Goal: Information Seeking & Learning: Learn about a topic

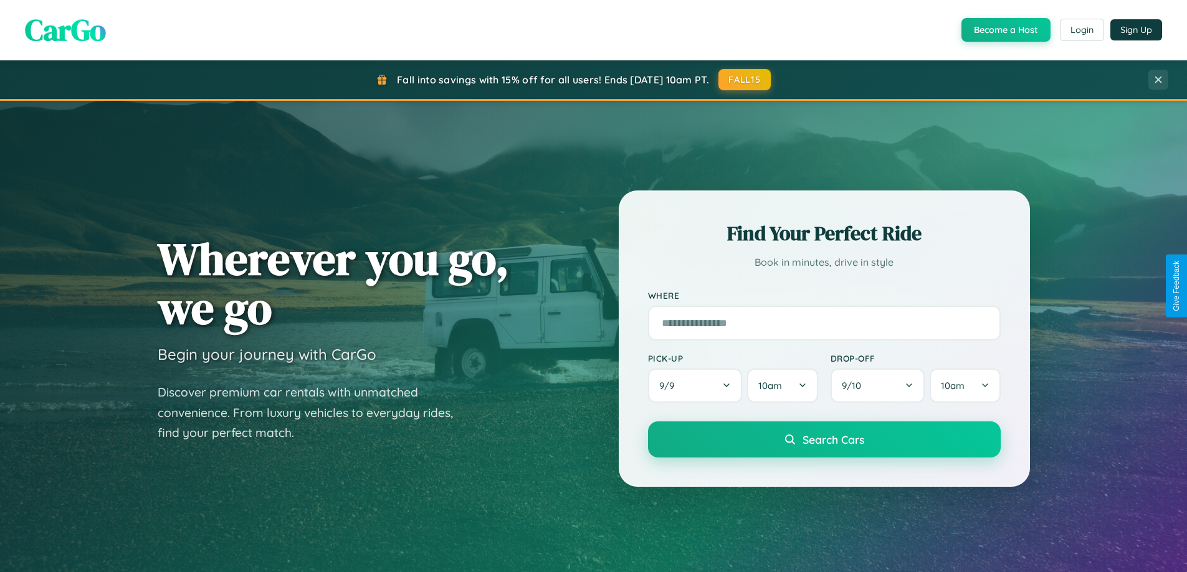
scroll to position [537, 0]
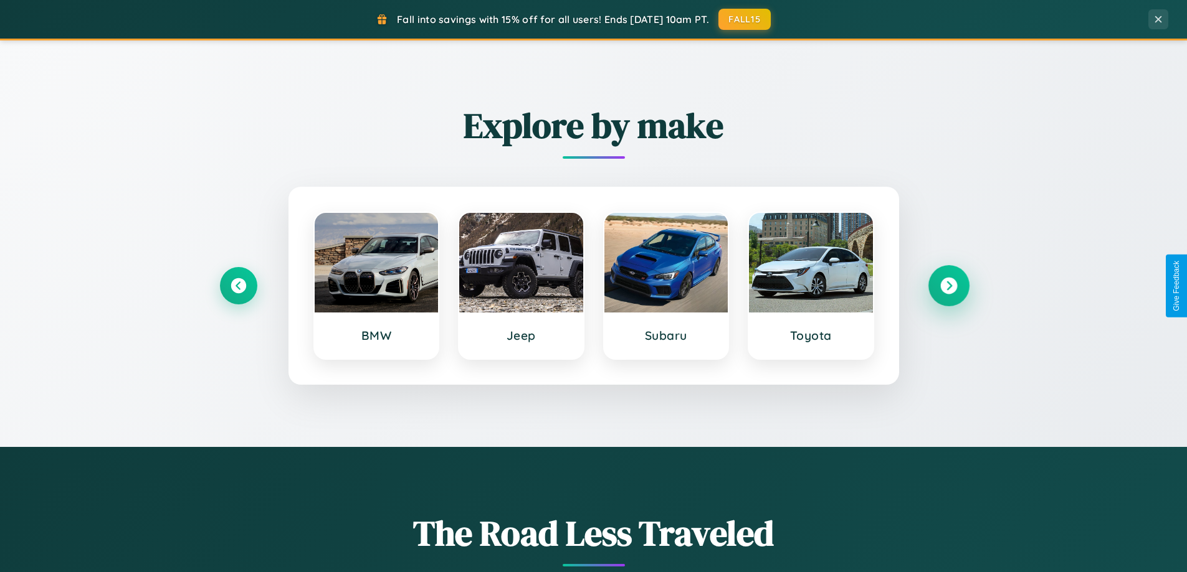
click at [948, 286] on icon at bounding box center [948, 286] width 17 height 17
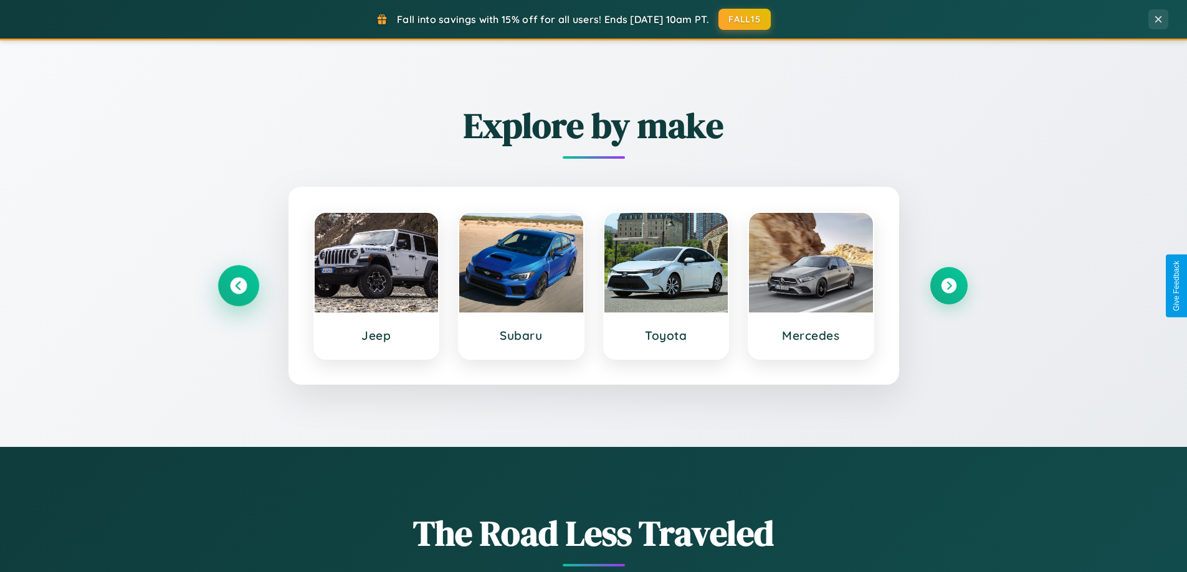
click at [238, 286] on icon at bounding box center [238, 286] width 17 height 17
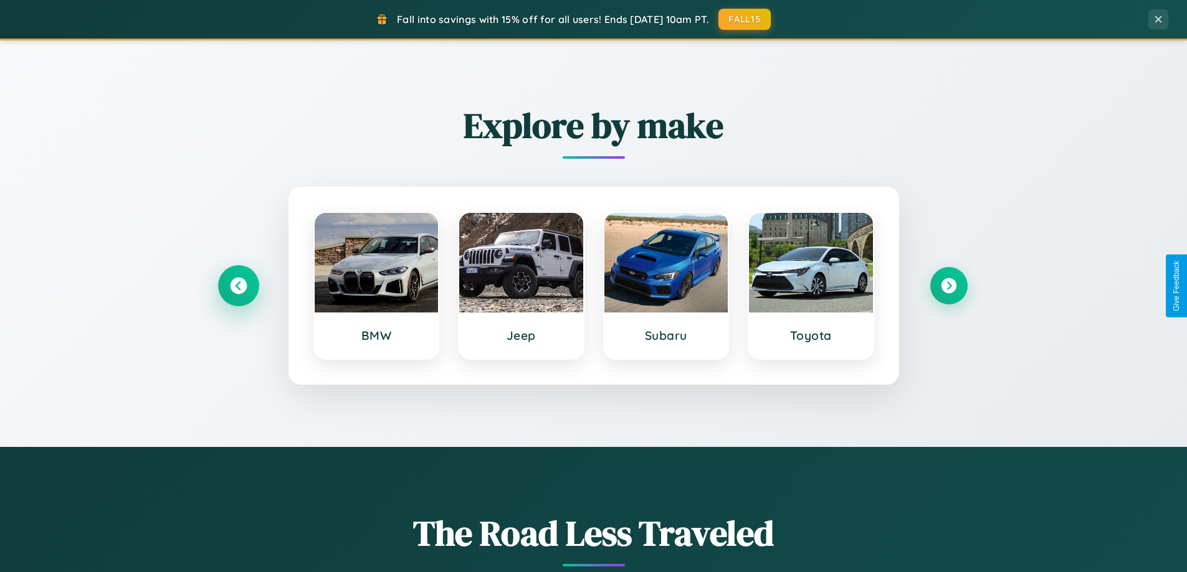
click at [238, 286] on icon at bounding box center [238, 286] width 17 height 17
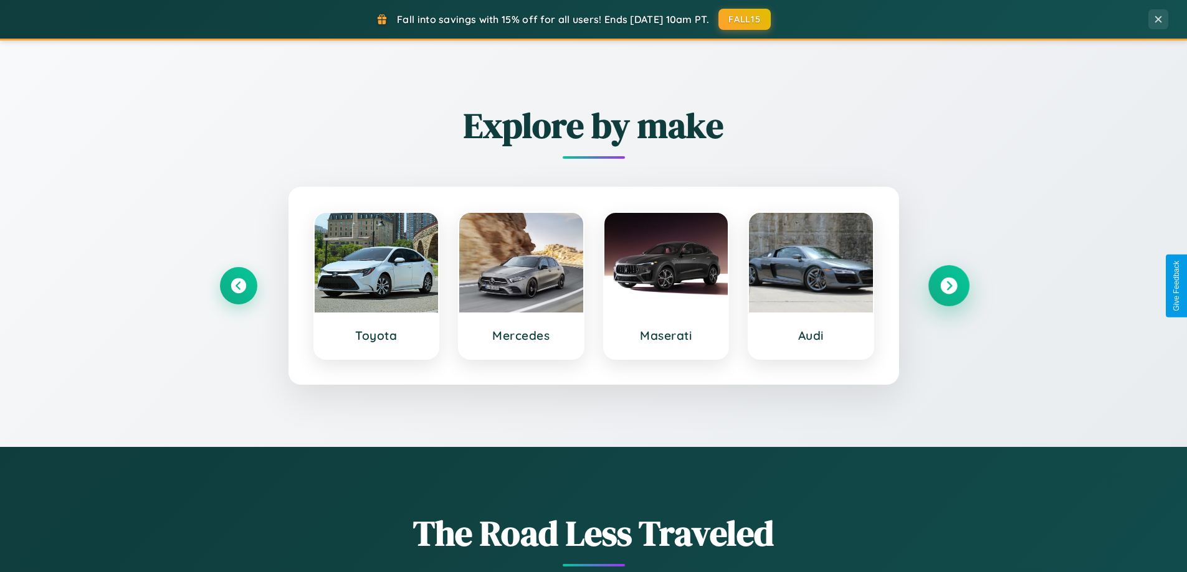
click at [948, 286] on icon at bounding box center [948, 286] width 17 height 17
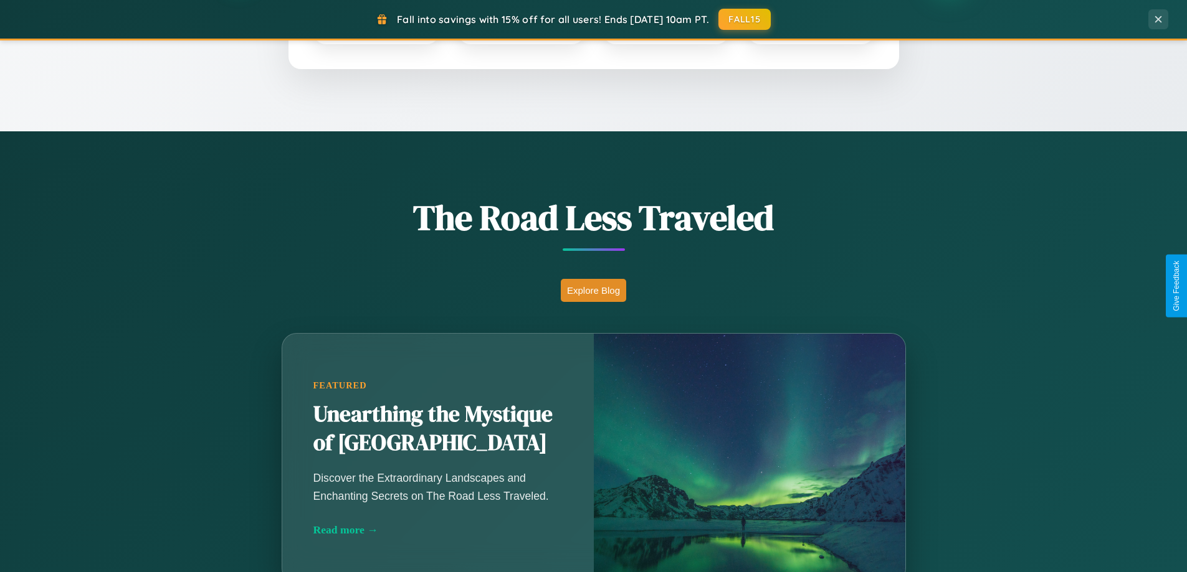
scroll to position [2397, 0]
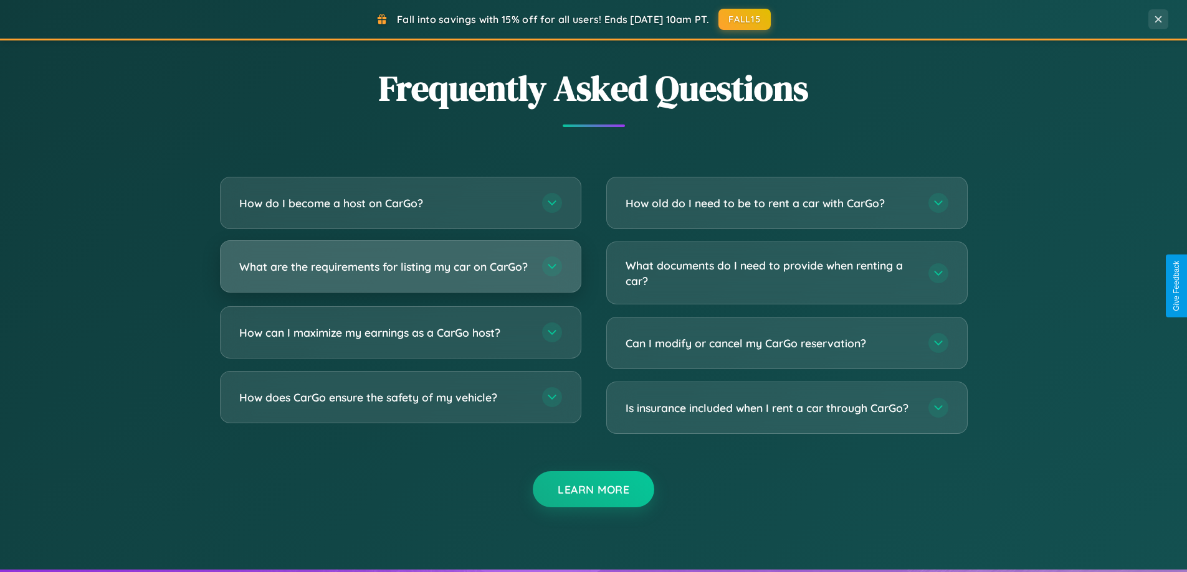
click at [400, 273] on h3 "What are the requirements for listing my car on CarGo?" at bounding box center [384, 267] width 290 height 16
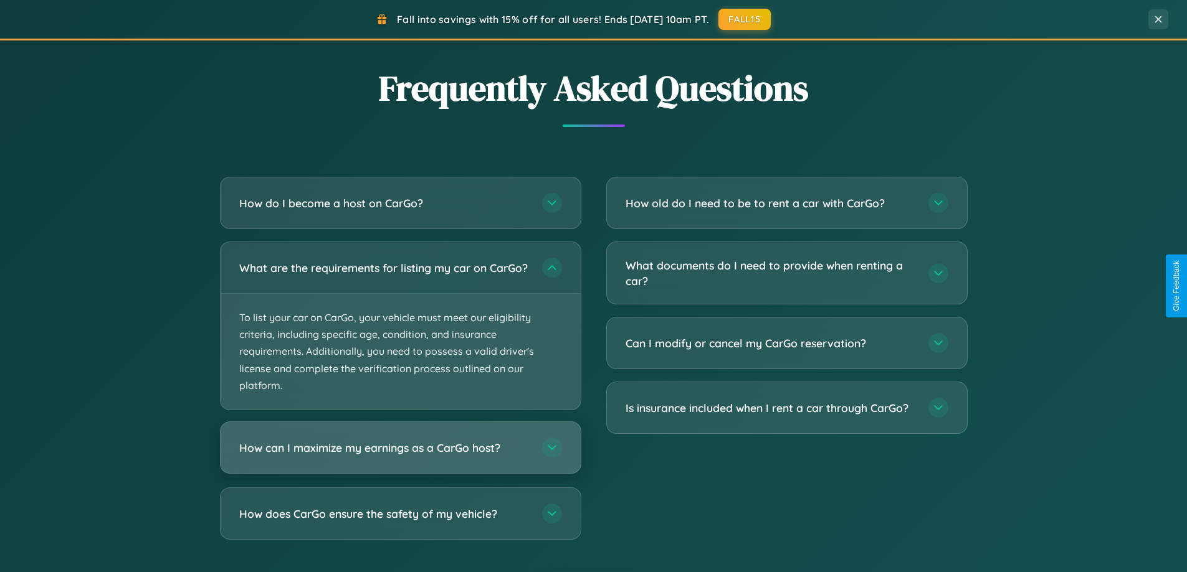
click at [400, 456] on h3 "How can I maximize my earnings as a CarGo host?" at bounding box center [384, 448] width 290 height 16
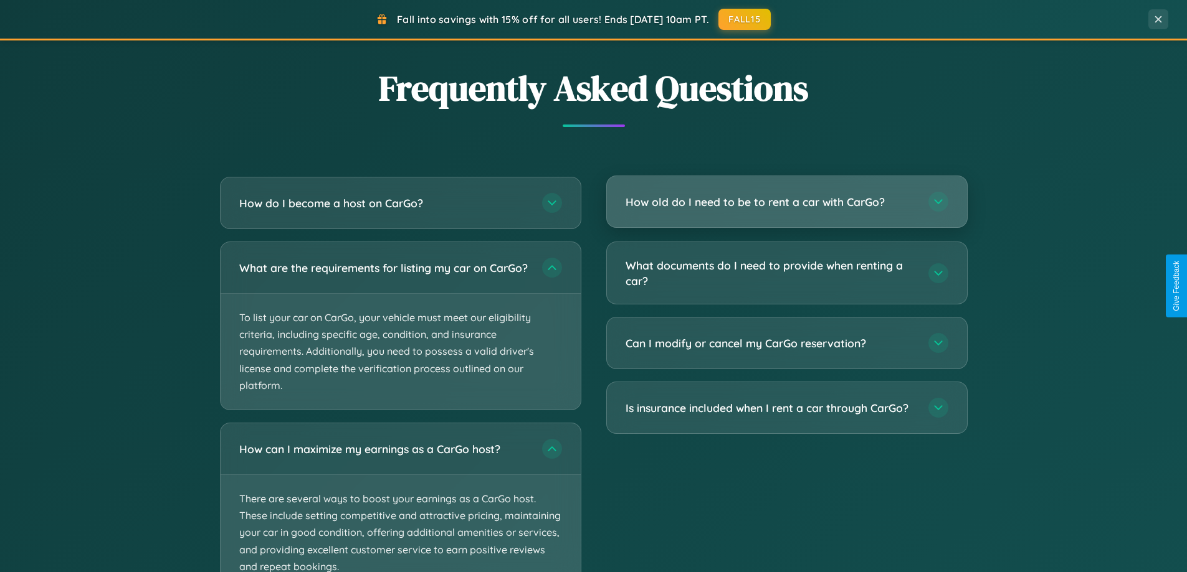
click at [786, 203] on h3 "How old do I need to be to rent a car with CarGo?" at bounding box center [770, 202] width 290 height 16
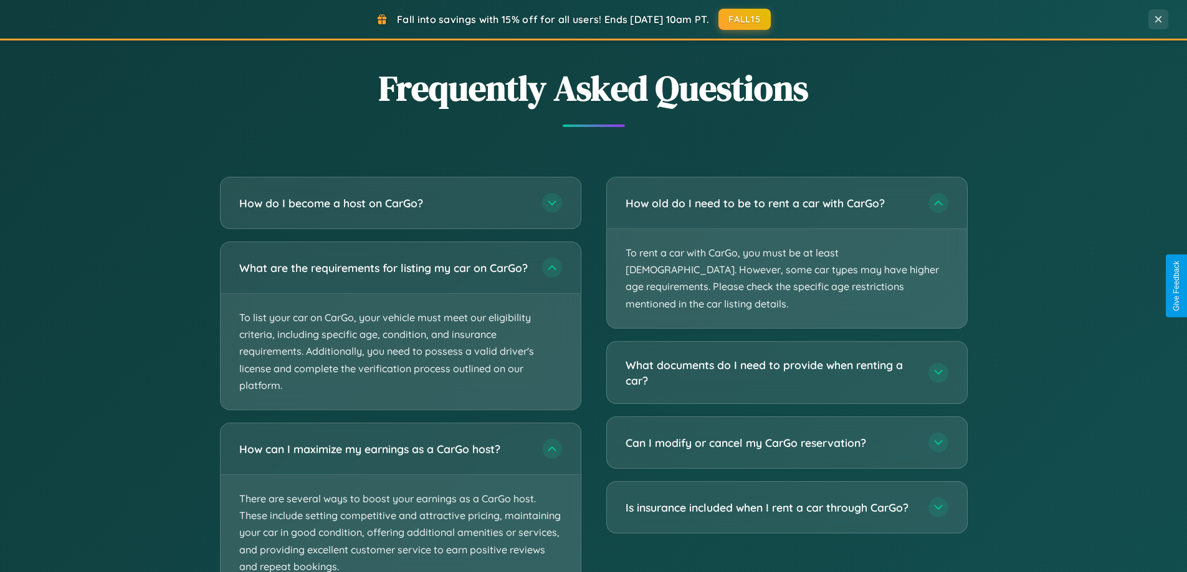
scroll to position [2492, 0]
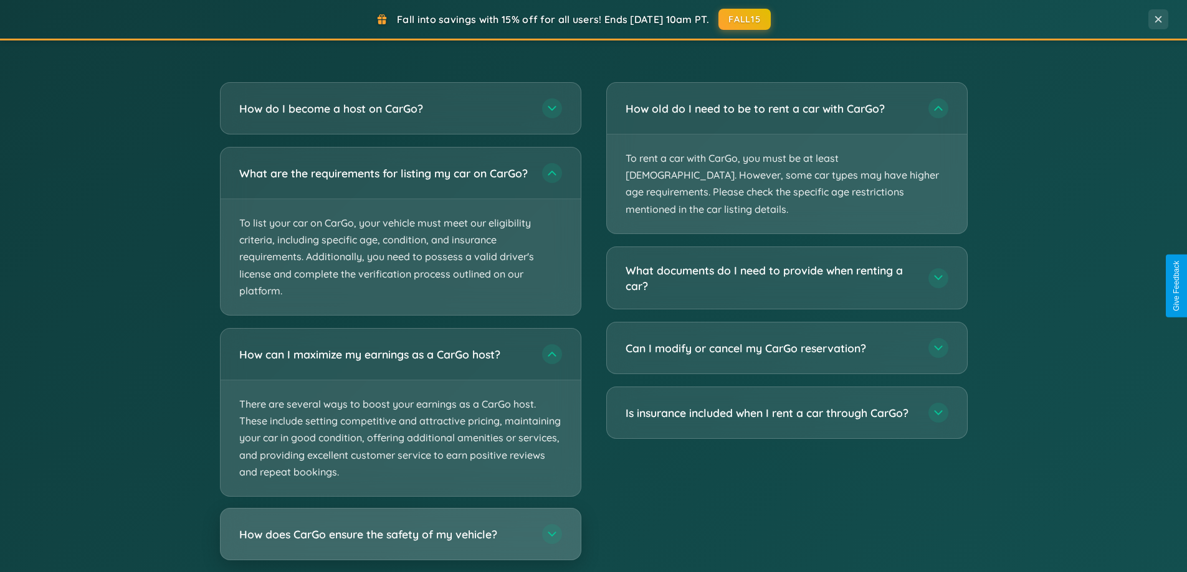
click at [400, 543] on h3 "How does CarGo ensure the safety of my vehicle?" at bounding box center [384, 535] width 290 height 16
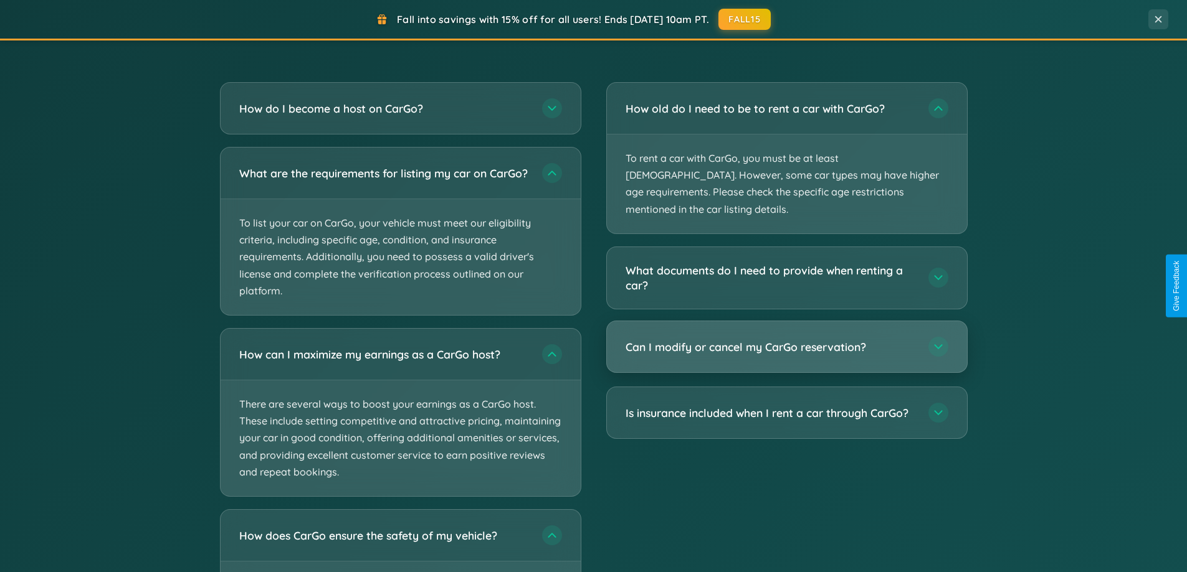
click at [786, 339] on h3 "Can I modify or cancel my CarGo reservation?" at bounding box center [770, 347] width 290 height 16
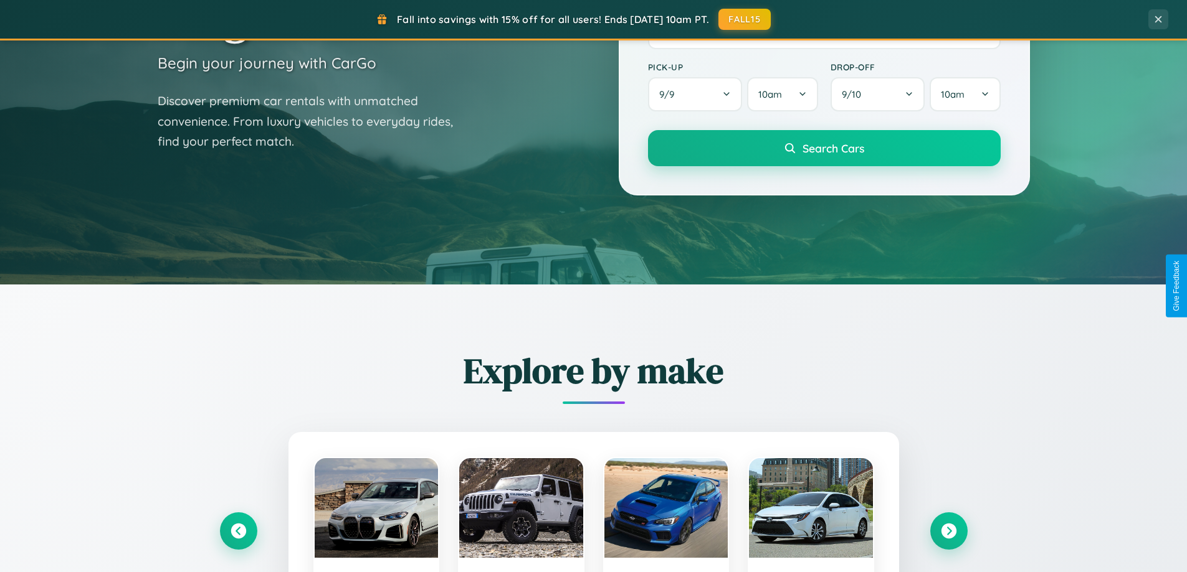
scroll to position [0, 0]
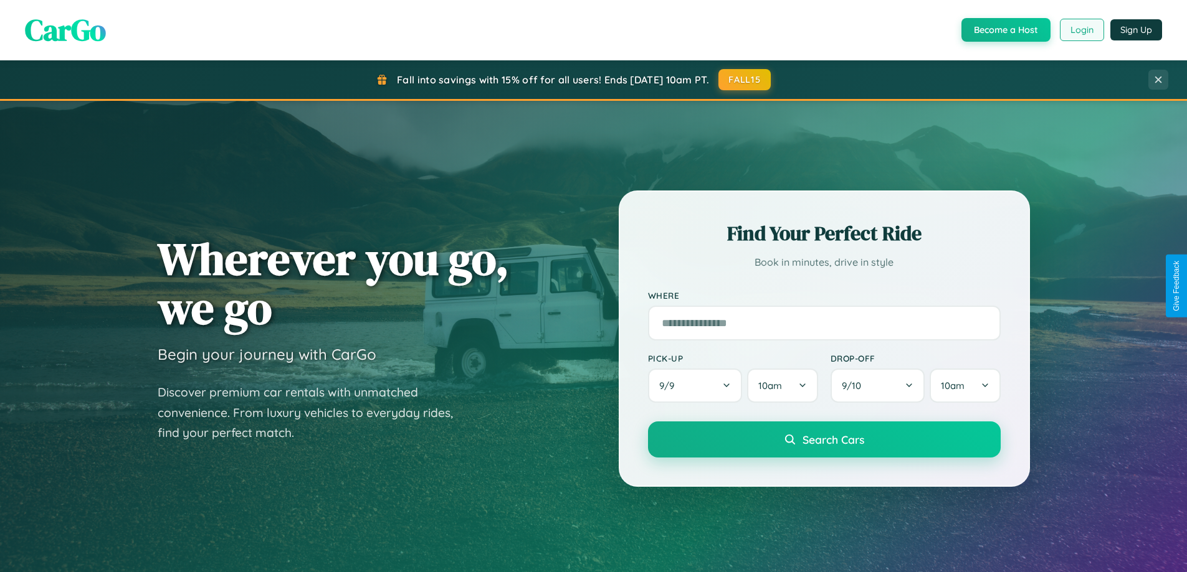
click at [1081, 30] on button "Login" at bounding box center [1082, 30] width 44 height 22
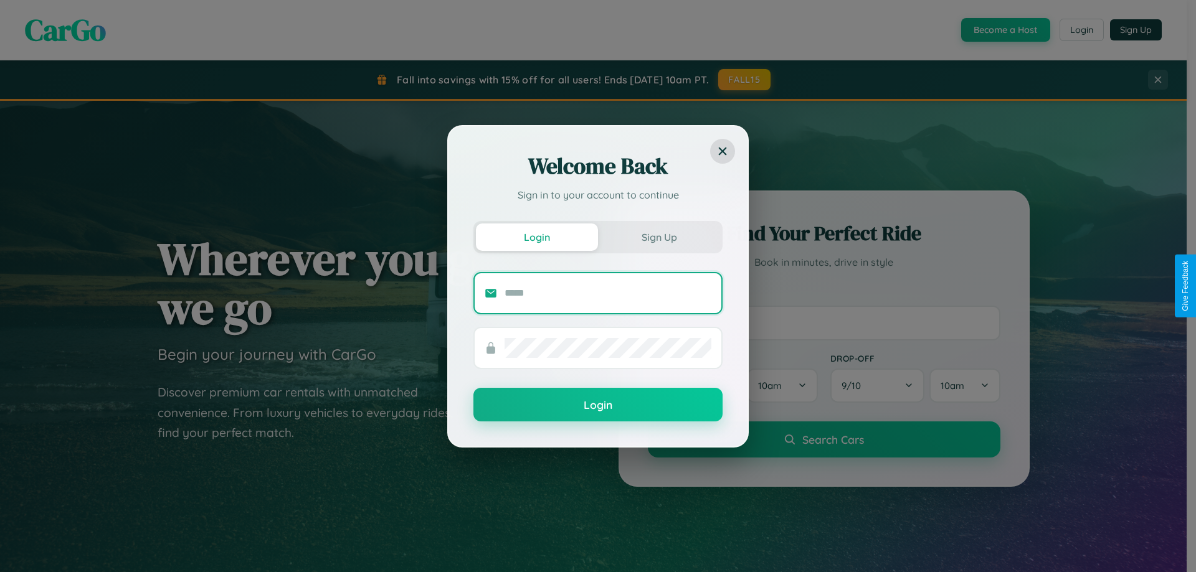
click at [608, 293] on input "text" at bounding box center [608, 293] width 207 height 20
type input "**********"
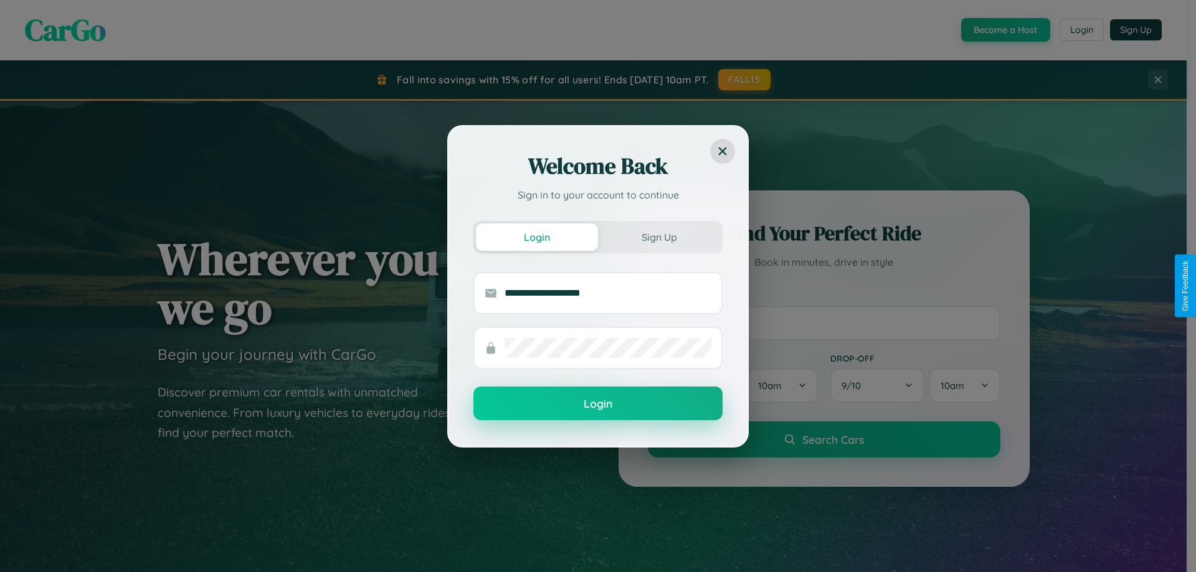
click at [598, 404] on button "Login" at bounding box center [597, 404] width 249 height 34
